Goal: Task Accomplishment & Management: Manage account settings

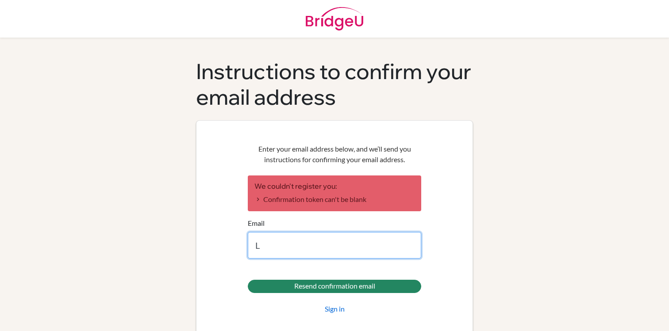
click at [350, 252] on input "L" at bounding box center [334, 245] width 173 height 27
type input "Ldg071024"
type input "[EMAIL_ADDRESS][DOMAIN_NAME]"
click at [248, 280] on input "Resend confirmation email" at bounding box center [334, 286] width 173 height 13
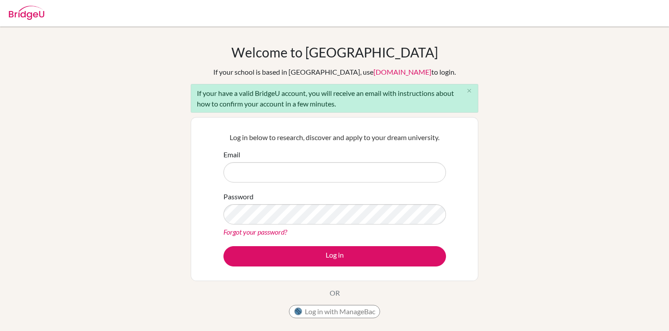
type input "[EMAIL_ADDRESS][DOMAIN_NAME]"
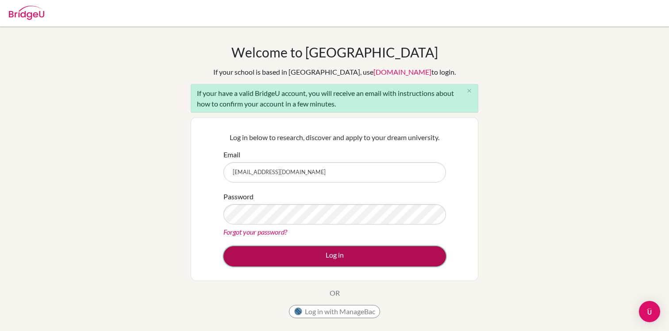
click at [332, 251] on button "Log in" at bounding box center [334, 256] width 222 height 20
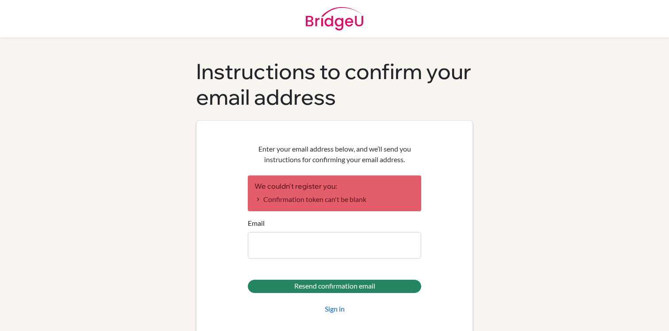
click at [317, 251] on input "Email" at bounding box center [334, 245] width 173 height 27
type input "[EMAIL_ADDRESS][DOMAIN_NAME]"
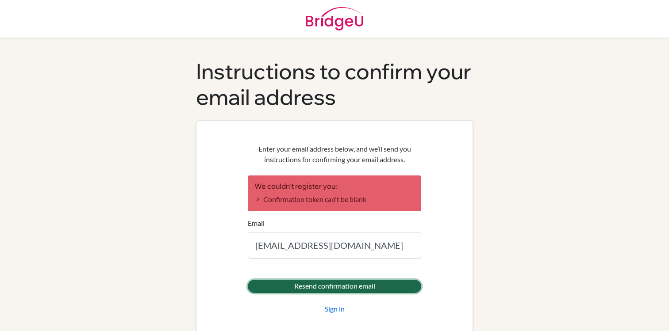
click at [330, 291] on input "Resend confirmation email" at bounding box center [334, 286] width 173 height 13
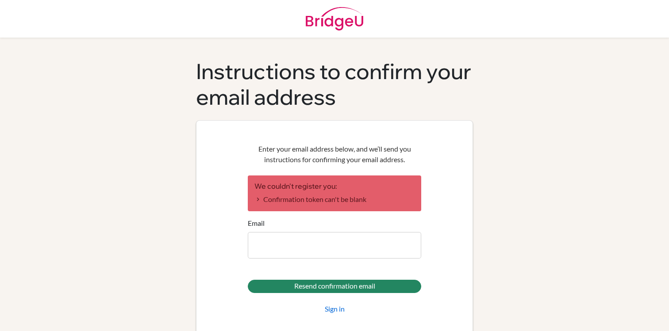
click at [358, 257] on input "Email" at bounding box center [334, 245] width 173 height 27
click at [495, 268] on div "Instructions to confirm your email address Enter your email address below, and …" at bounding box center [334, 198] width 504 height 279
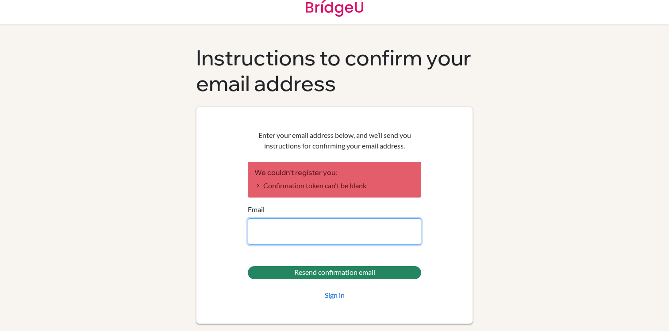
click at [381, 225] on input "Email" at bounding box center [334, 231] width 173 height 27
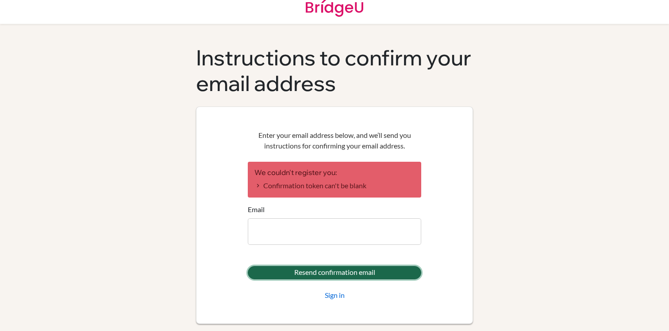
click at [407, 269] on input "Resend confirmation email" at bounding box center [334, 272] width 173 height 13
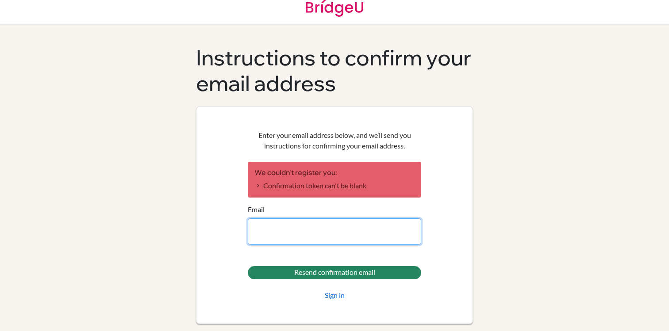
click at [391, 244] on input "Email" at bounding box center [334, 231] width 173 height 27
type input "[EMAIL_ADDRESS][DOMAIN_NAME]"
